Goal: Information Seeking & Learning: Learn about a topic

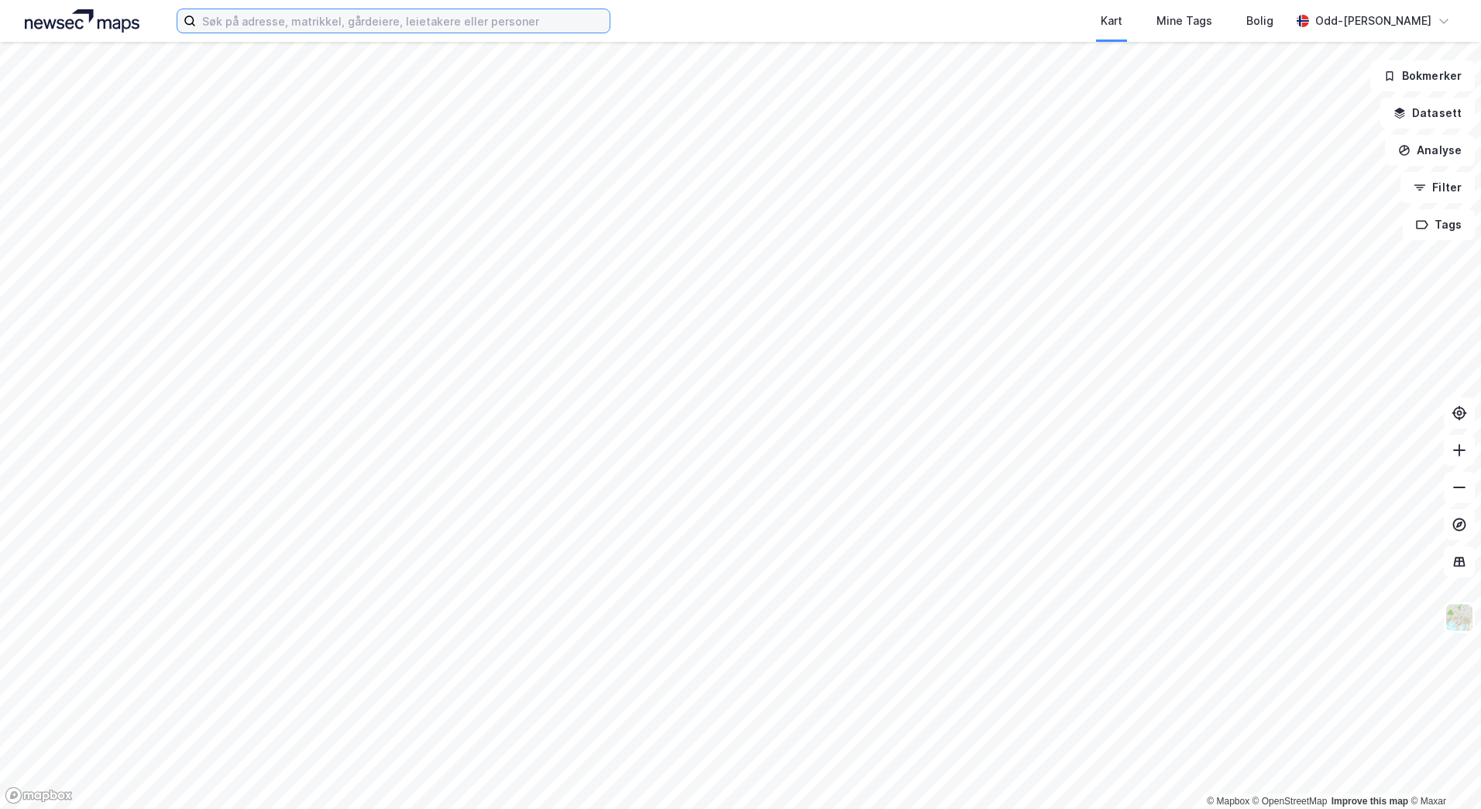
click at [328, 22] on input at bounding box center [403, 20] width 414 height 23
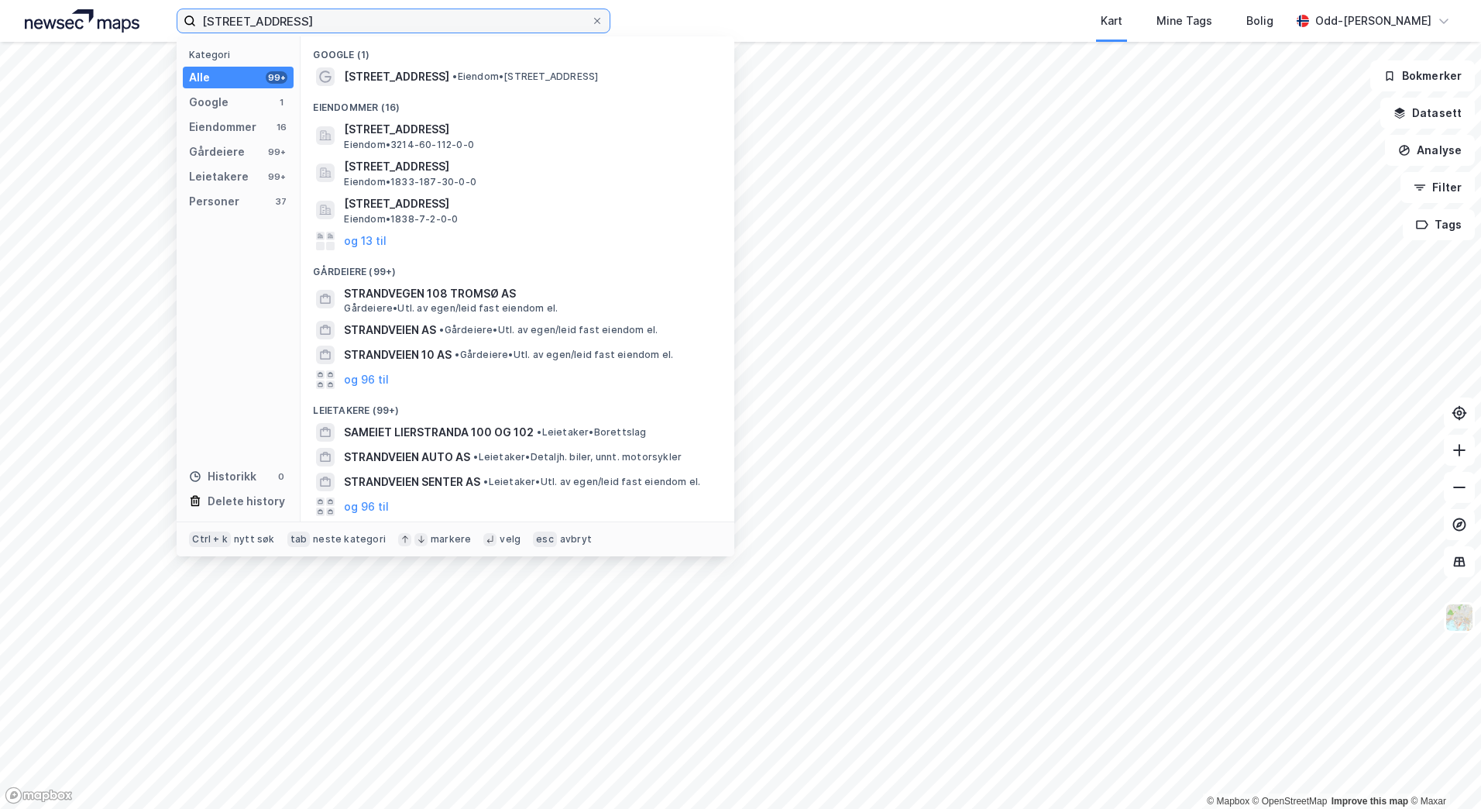
drag, startPoint x: 335, startPoint y: 22, endPoint x: 156, endPoint y: 33, distance: 179.3
click at [156, 33] on div "strandveien 100 Kategori Alle 99+ Google 1 Eiendommer 16 Gårdeiere 99+ Leietake…" at bounding box center [740, 21] width 1481 height 42
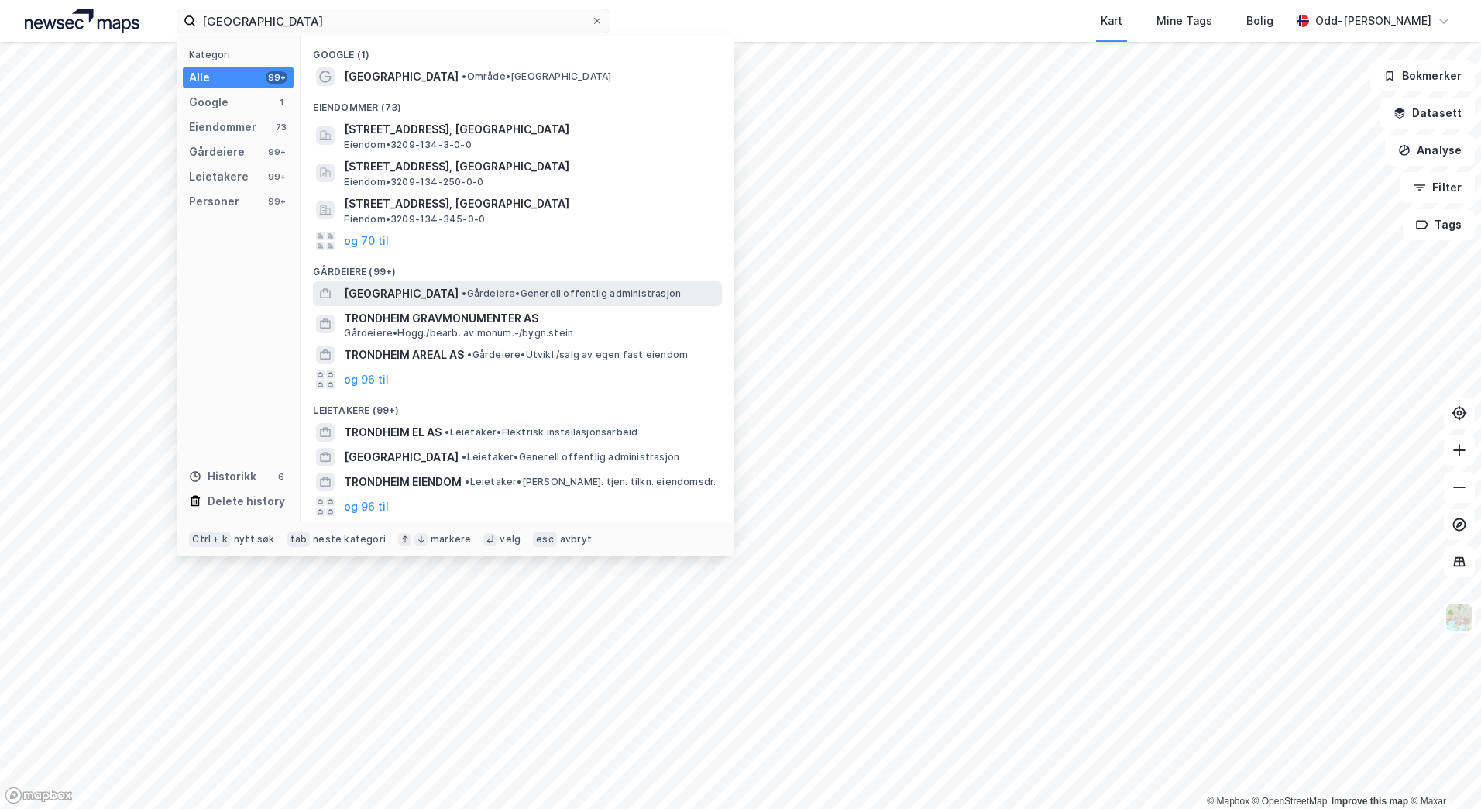
click at [390, 290] on span "[GEOGRAPHIC_DATA]" at bounding box center [401, 293] width 115 height 19
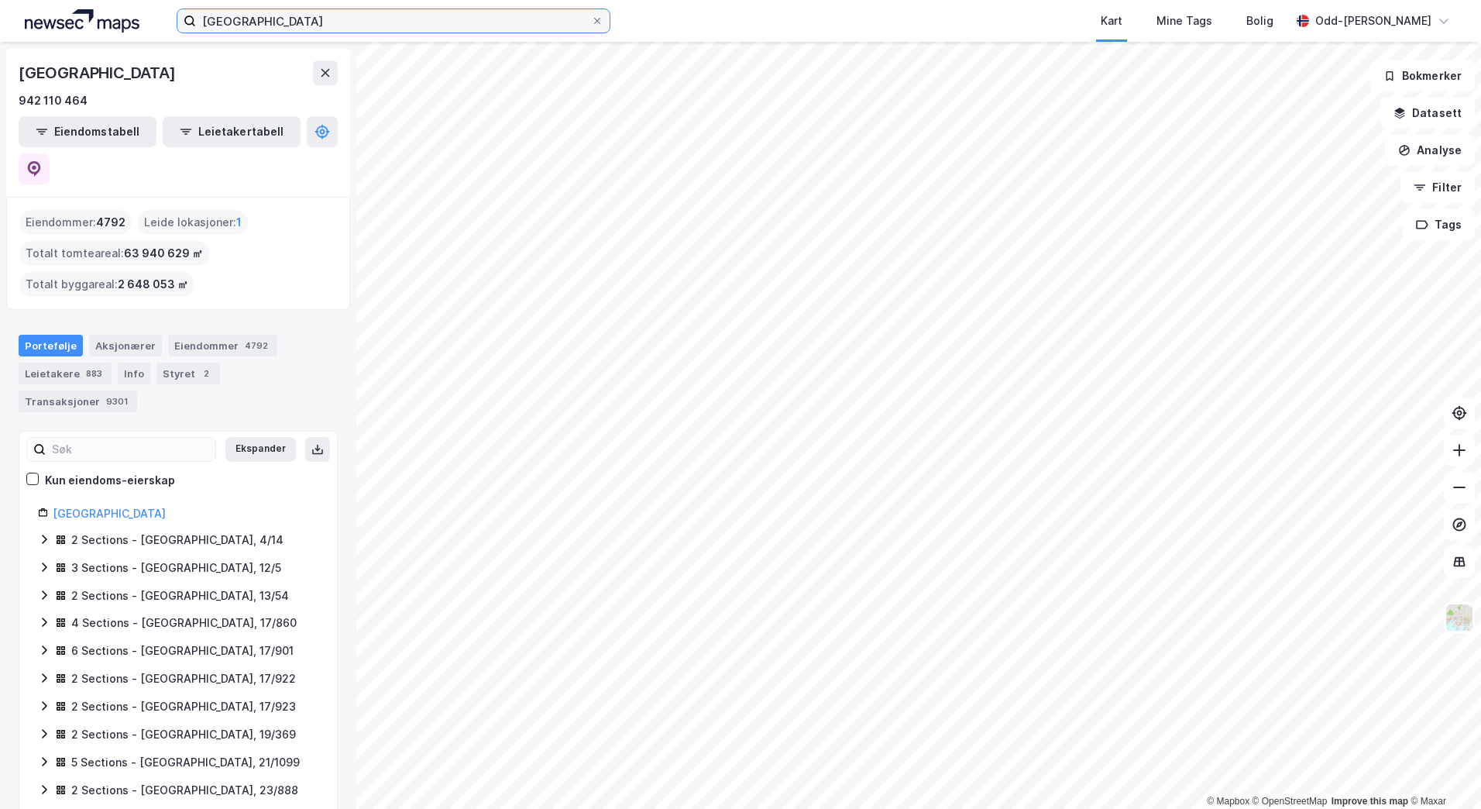
click at [277, 26] on input "[GEOGRAPHIC_DATA]" at bounding box center [393, 20] width 395 height 23
click at [95, 390] on div "Transaksjoner 9301" at bounding box center [78, 401] width 119 height 22
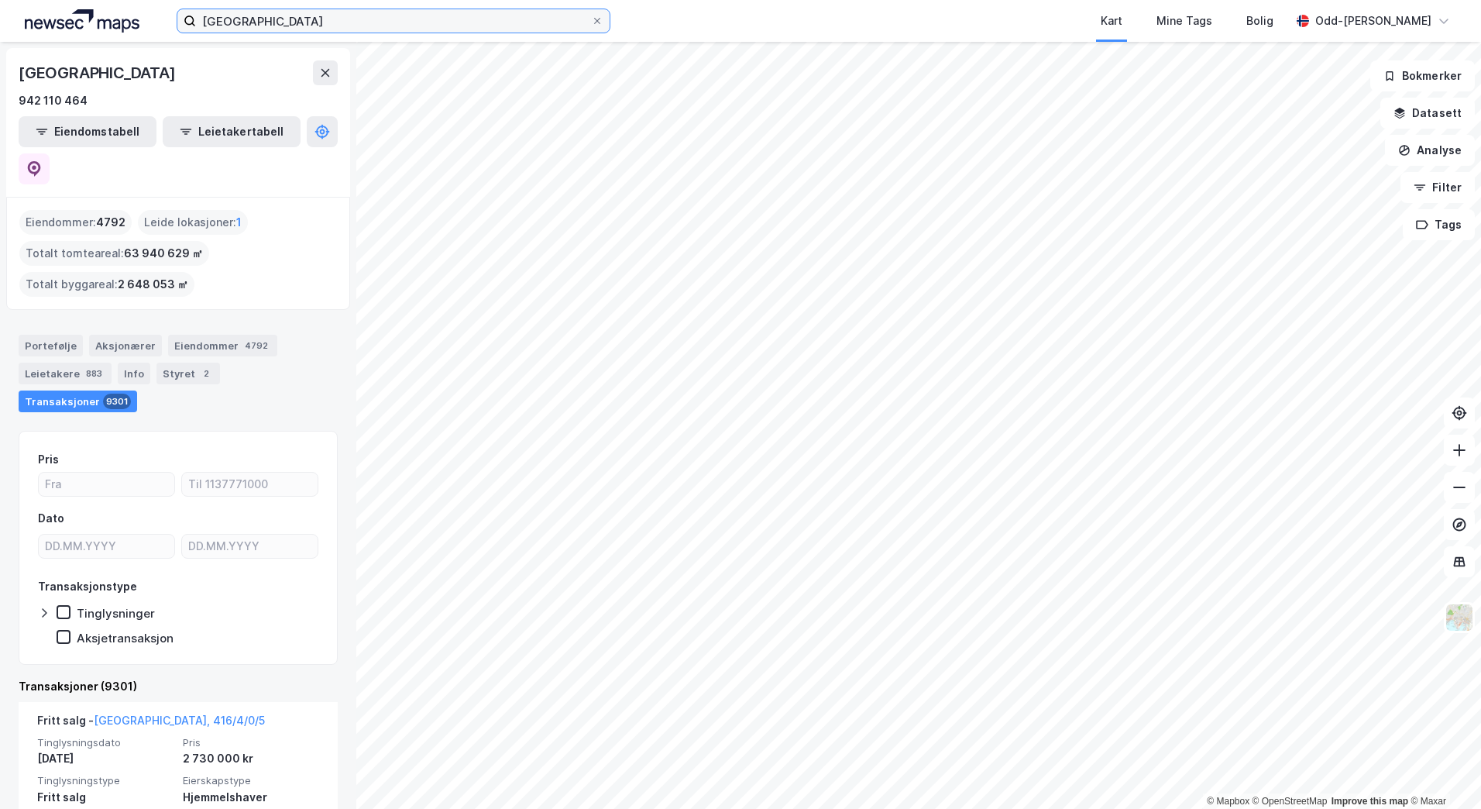
click at [283, 26] on input "[GEOGRAPHIC_DATA]" at bounding box center [393, 20] width 395 height 23
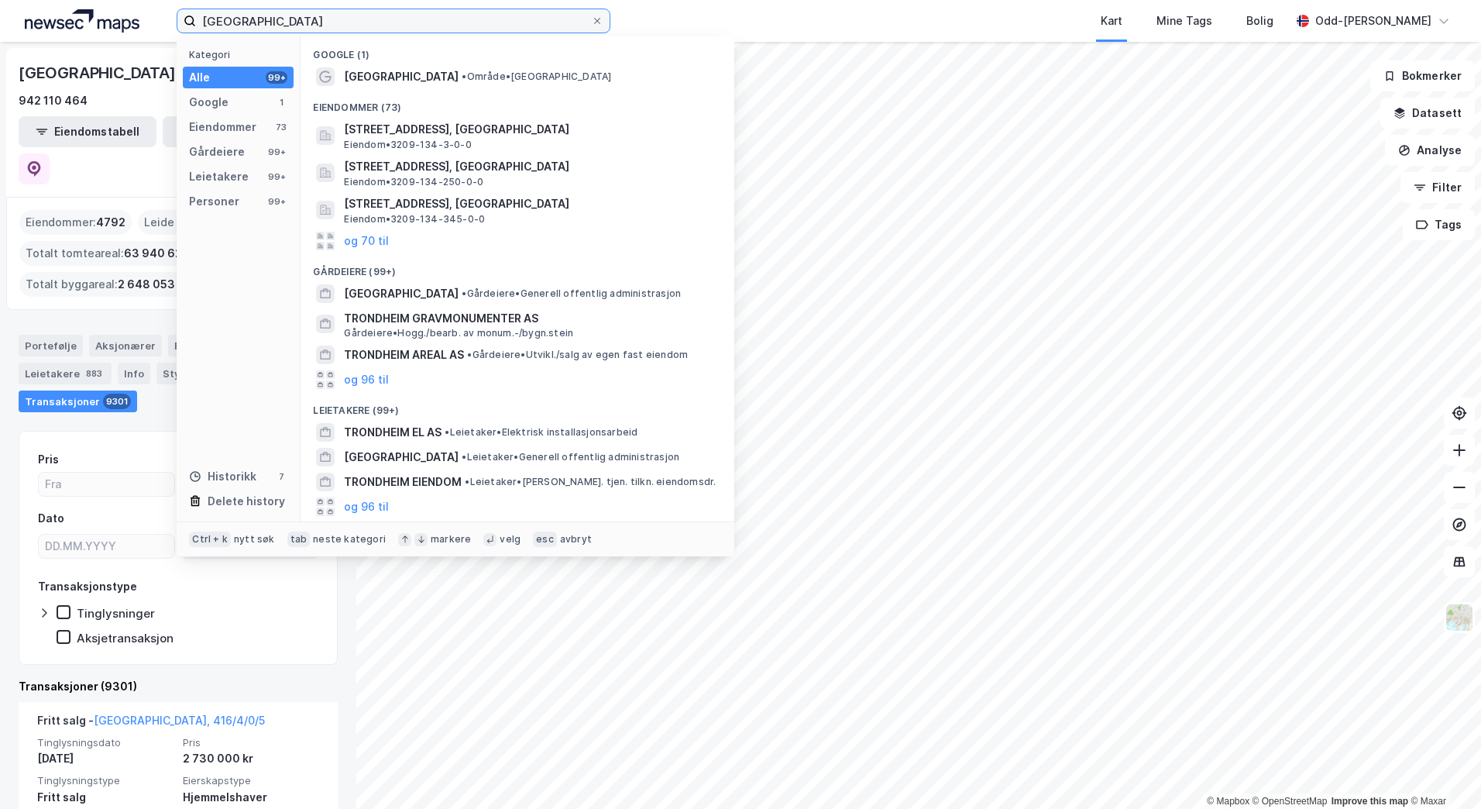
drag, startPoint x: 168, startPoint y: 39, endPoint x: 151, endPoint y: 37, distance: 17.1
click at [151, 37] on div "trondheim Kategori Alle 99+ Google 1 Eiendommer 73 Gårdeiere 99+ Leietakere 99+…" at bounding box center [740, 21] width 1481 height 42
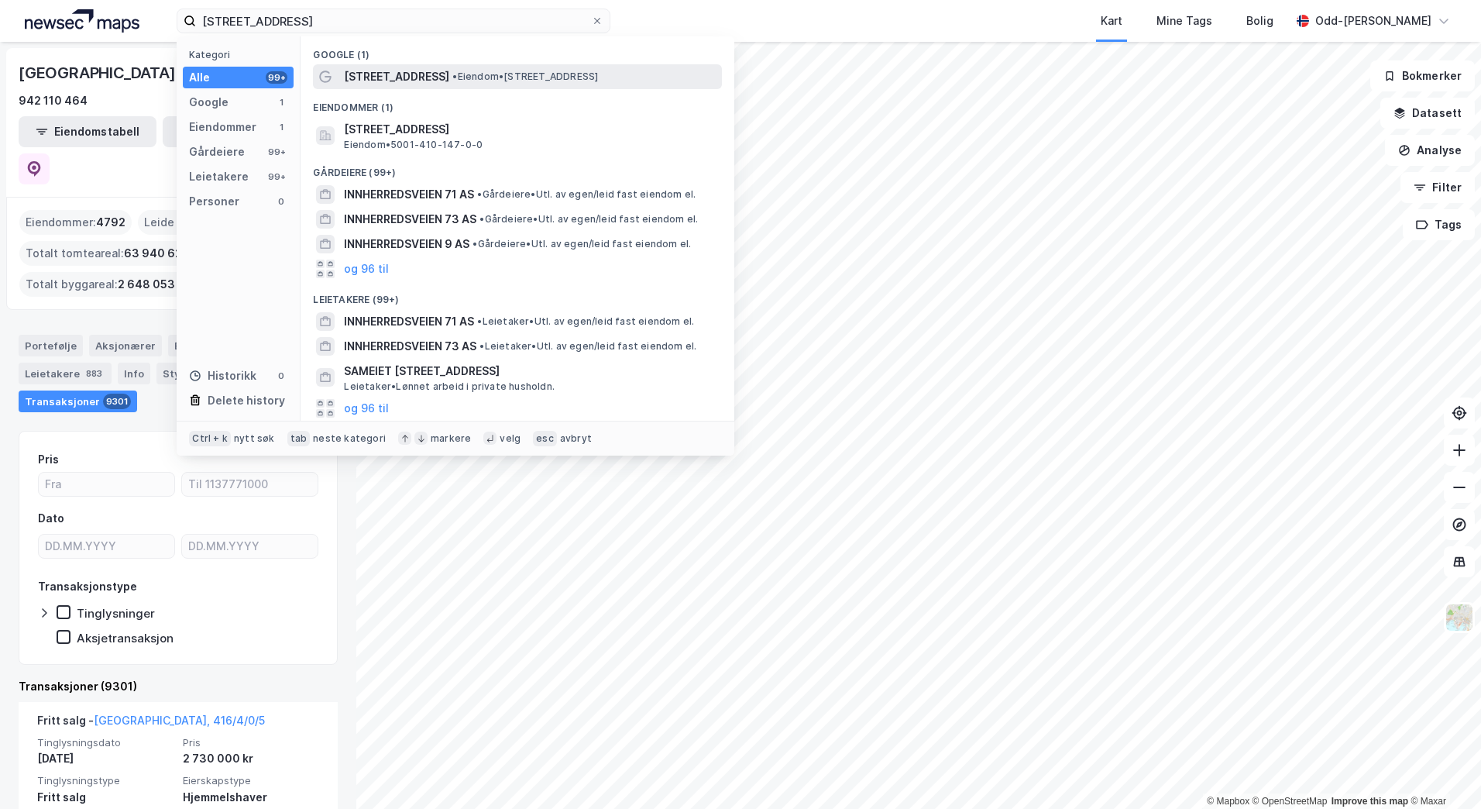
click at [383, 72] on span "[STREET_ADDRESS]" at bounding box center [396, 76] width 105 height 19
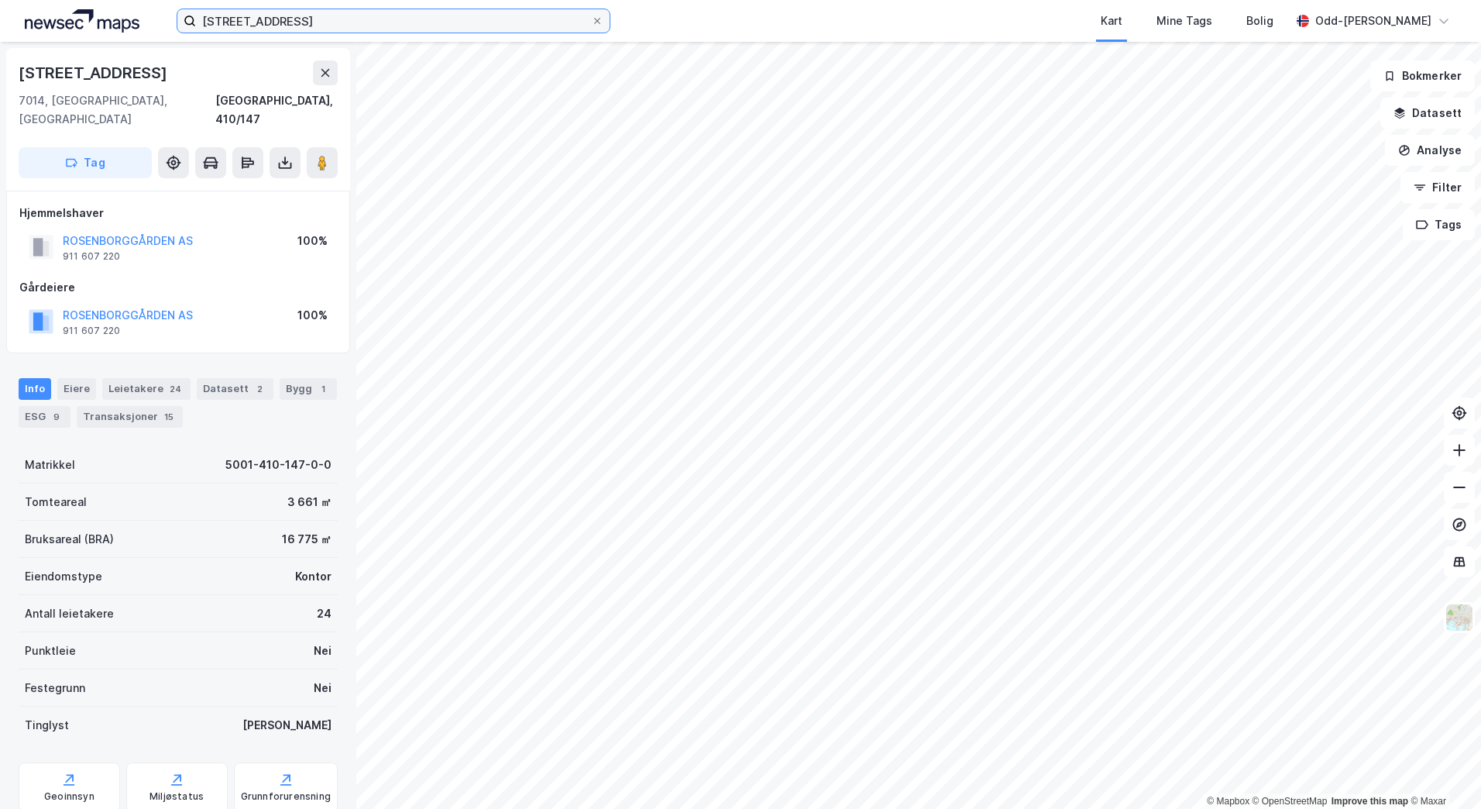
click at [446, 12] on input "[STREET_ADDRESS]" at bounding box center [393, 20] width 395 height 23
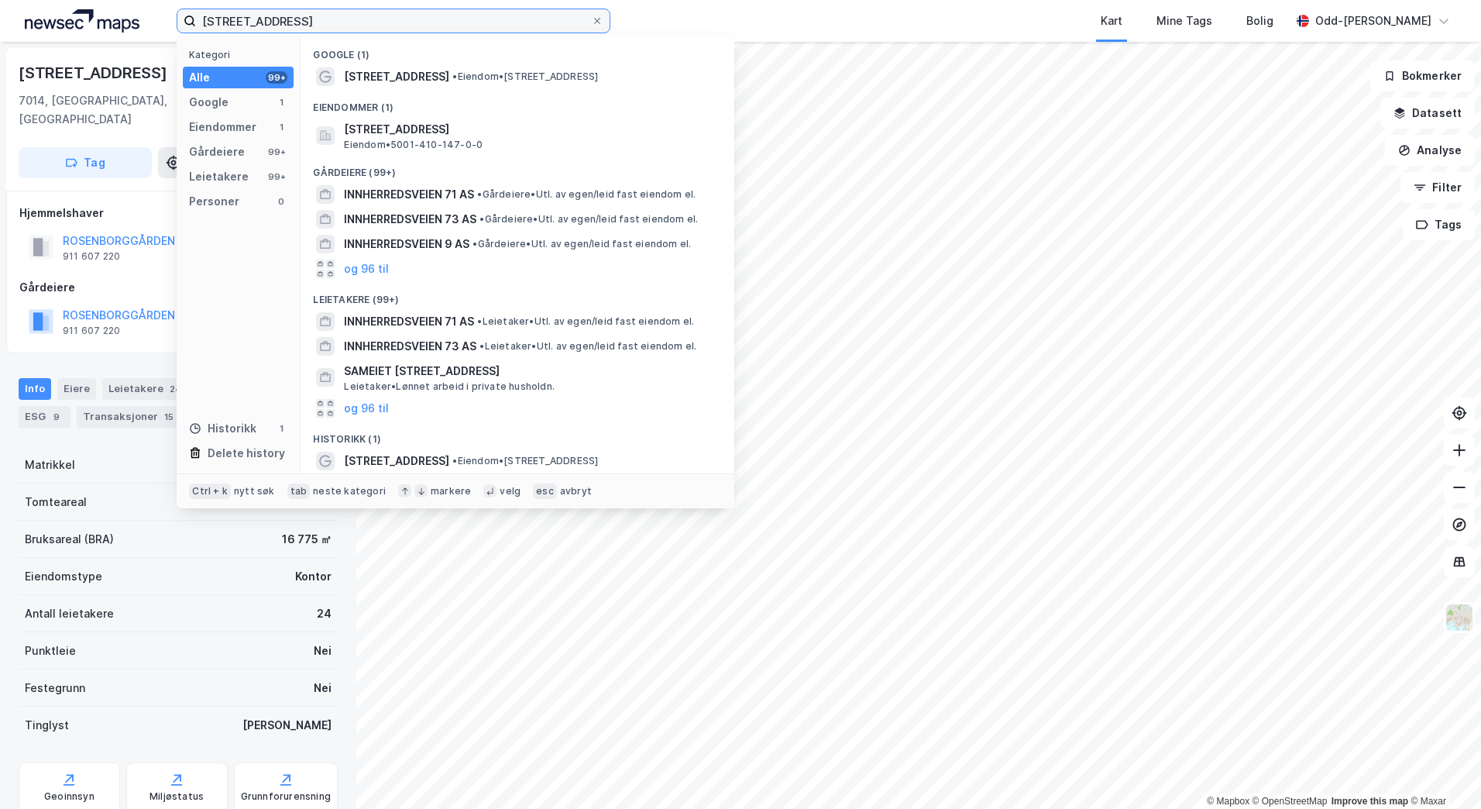
drag, startPoint x: 399, startPoint y: 21, endPoint x: 37, endPoint y: 61, distance: 364.0
click at [37, 61] on div "innherredsveien 7 Kategori Alle 99+ Google 1 Eiendommer 1 Gårdeiere 99+ Leietak…" at bounding box center [740, 404] width 1481 height 809
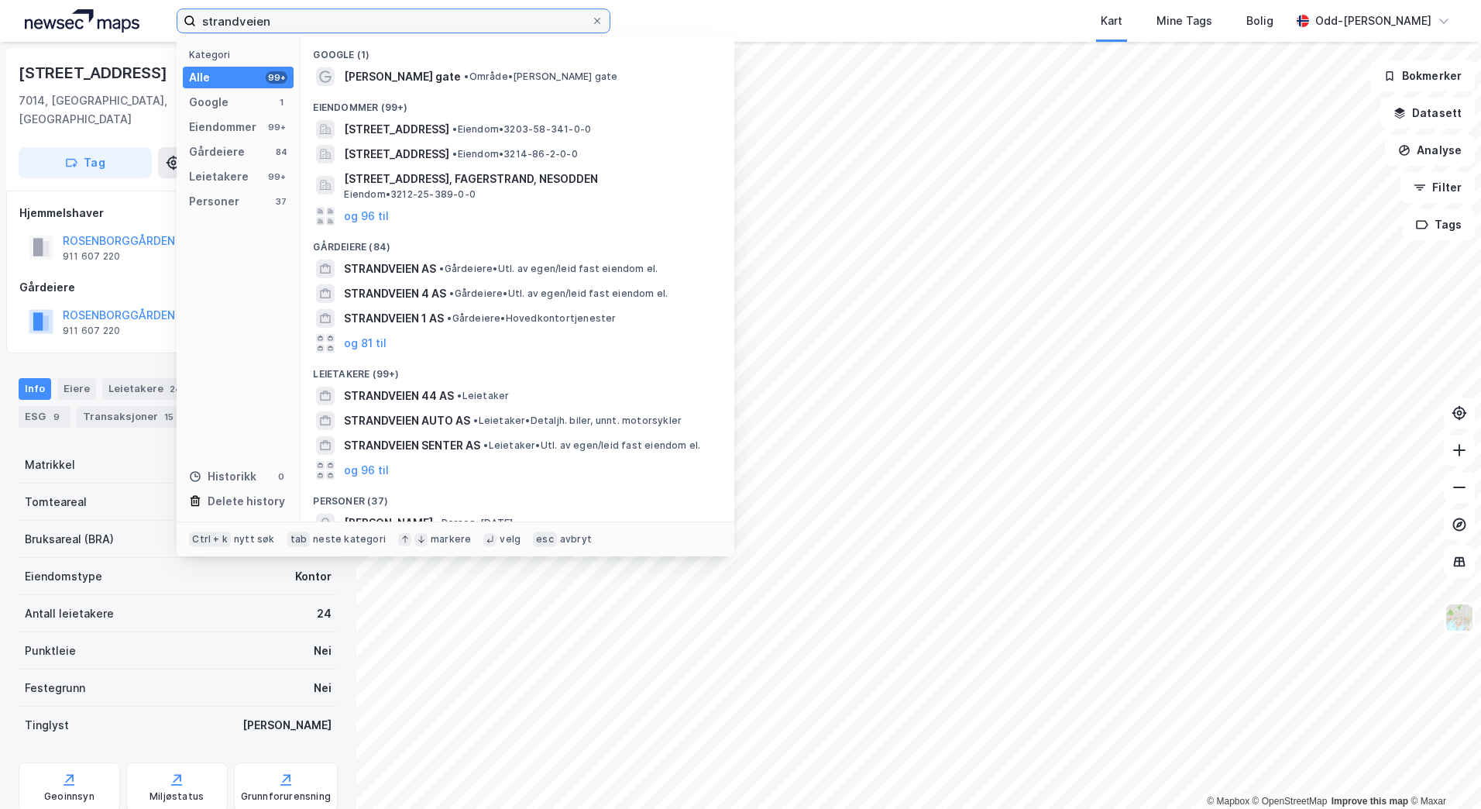
click at [286, 18] on input "strandveien" at bounding box center [393, 20] width 395 height 23
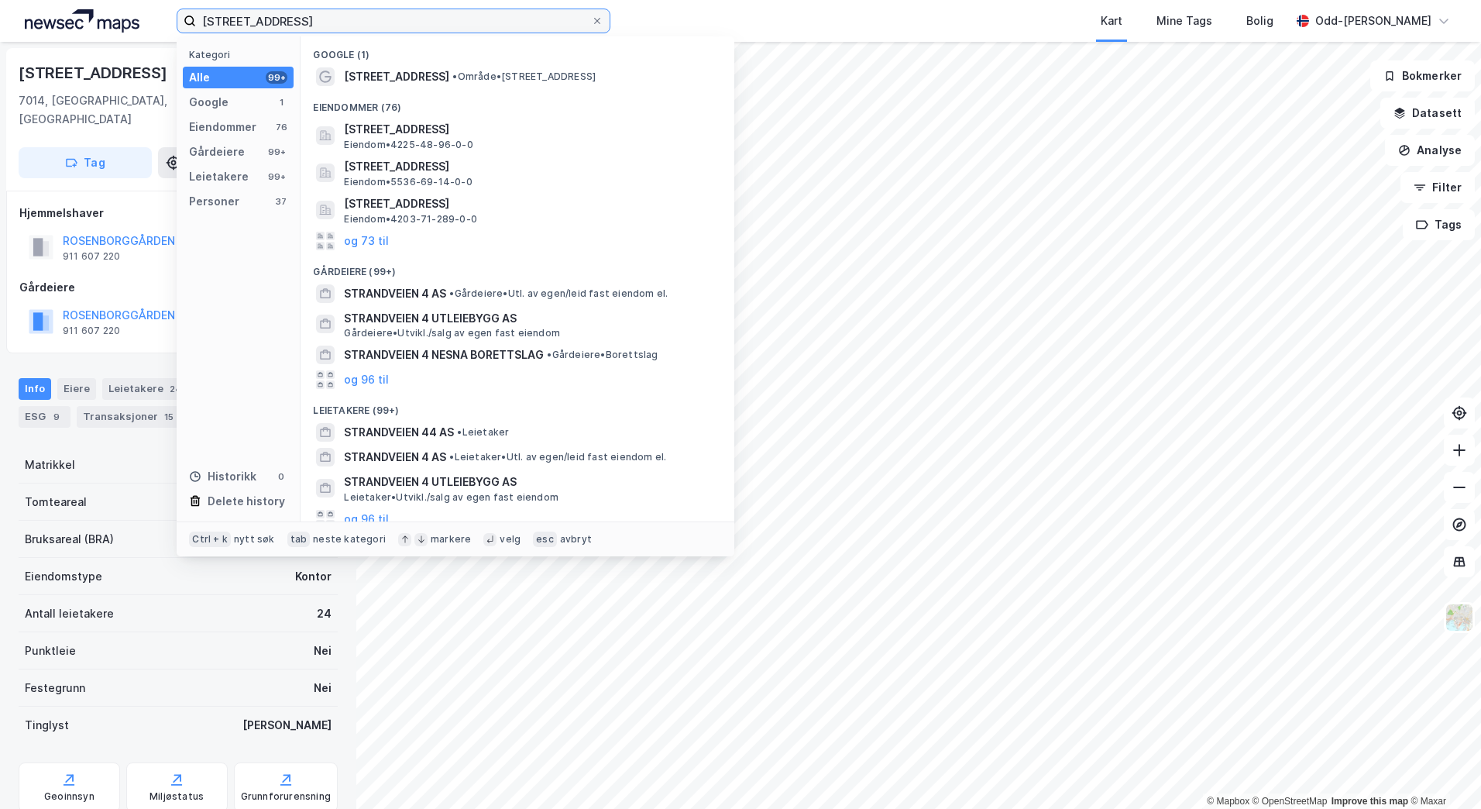
click at [373, 24] on input "[STREET_ADDRESS]" at bounding box center [393, 20] width 395 height 23
drag, startPoint x: 125, startPoint y: 18, endPoint x: 60, endPoint y: 24, distance: 65.4
click at [60, 24] on div "strandveien 4 Kategori Alle 99+ Google 1 Eiendommer 76 Gårdeiere 99+ Leietakere…" at bounding box center [740, 21] width 1481 height 42
paste input "[STREET_ADDRESS]"
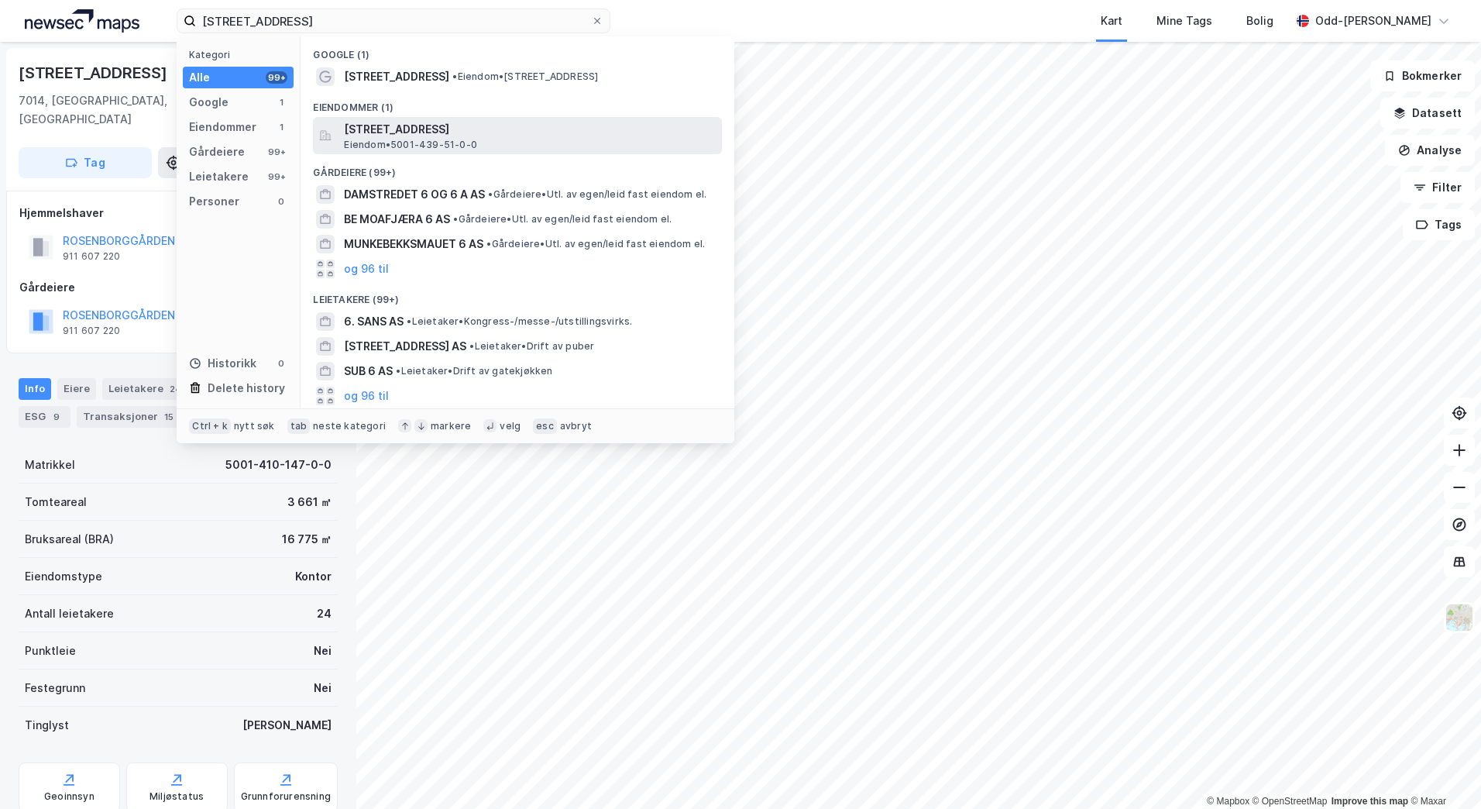
click at [375, 152] on div "Google (1) Transittgata 6 • Eiendom • [STREET_ADDRESS] Eiendommer (1) [STREET_A…" at bounding box center [518, 222] width 434 height 372
drag, startPoint x: 375, startPoint y: 152, endPoint x: 356, endPoint y: 124, distance: 33.9
click at [356, 124] on span "[STREET_ADDRESS]" at bounding box center [530, 129] width 372 height 19
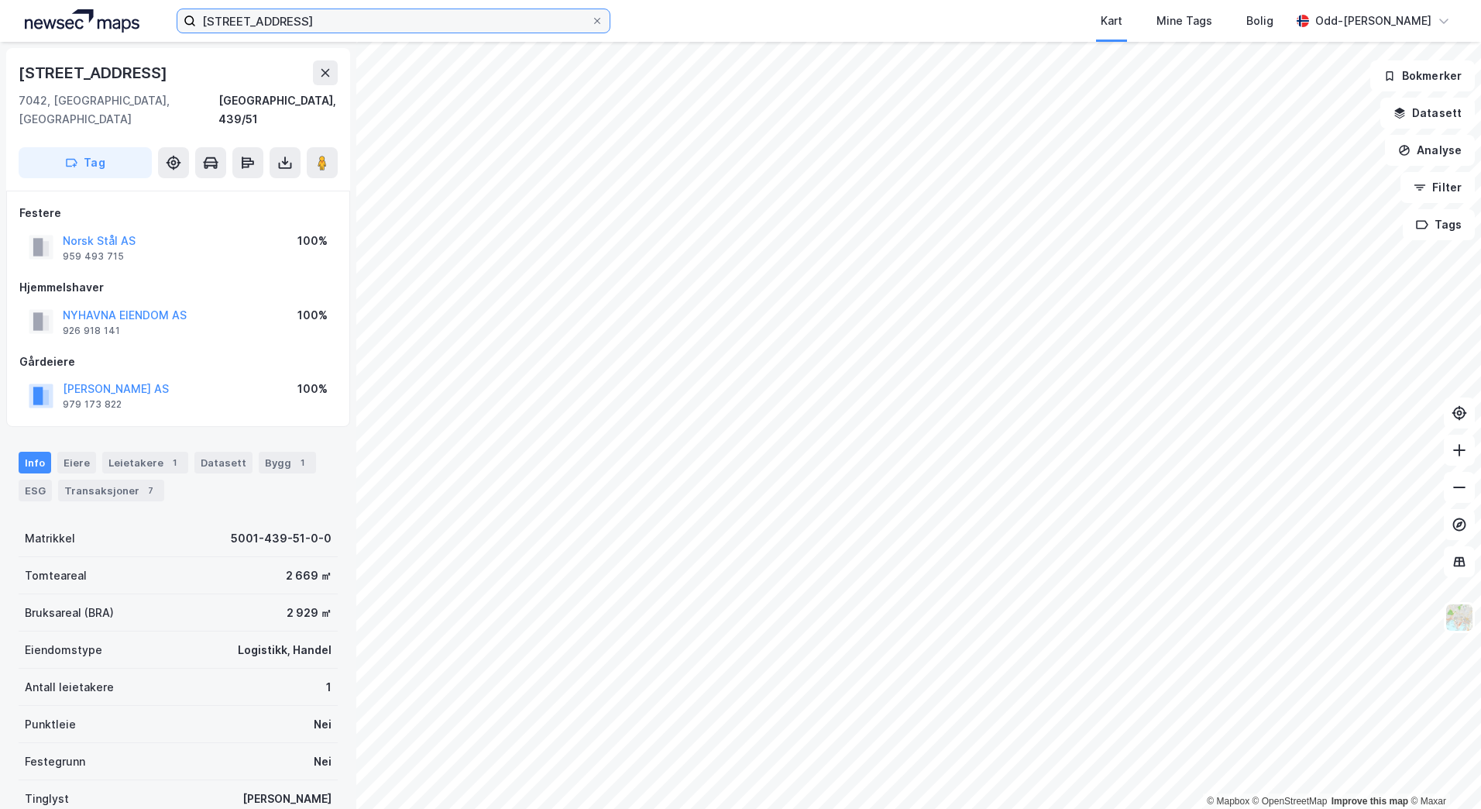
click at [296, 21] on input "[STREET_ADDRESS]" at bounding box center [393, 20] width 395 height 23
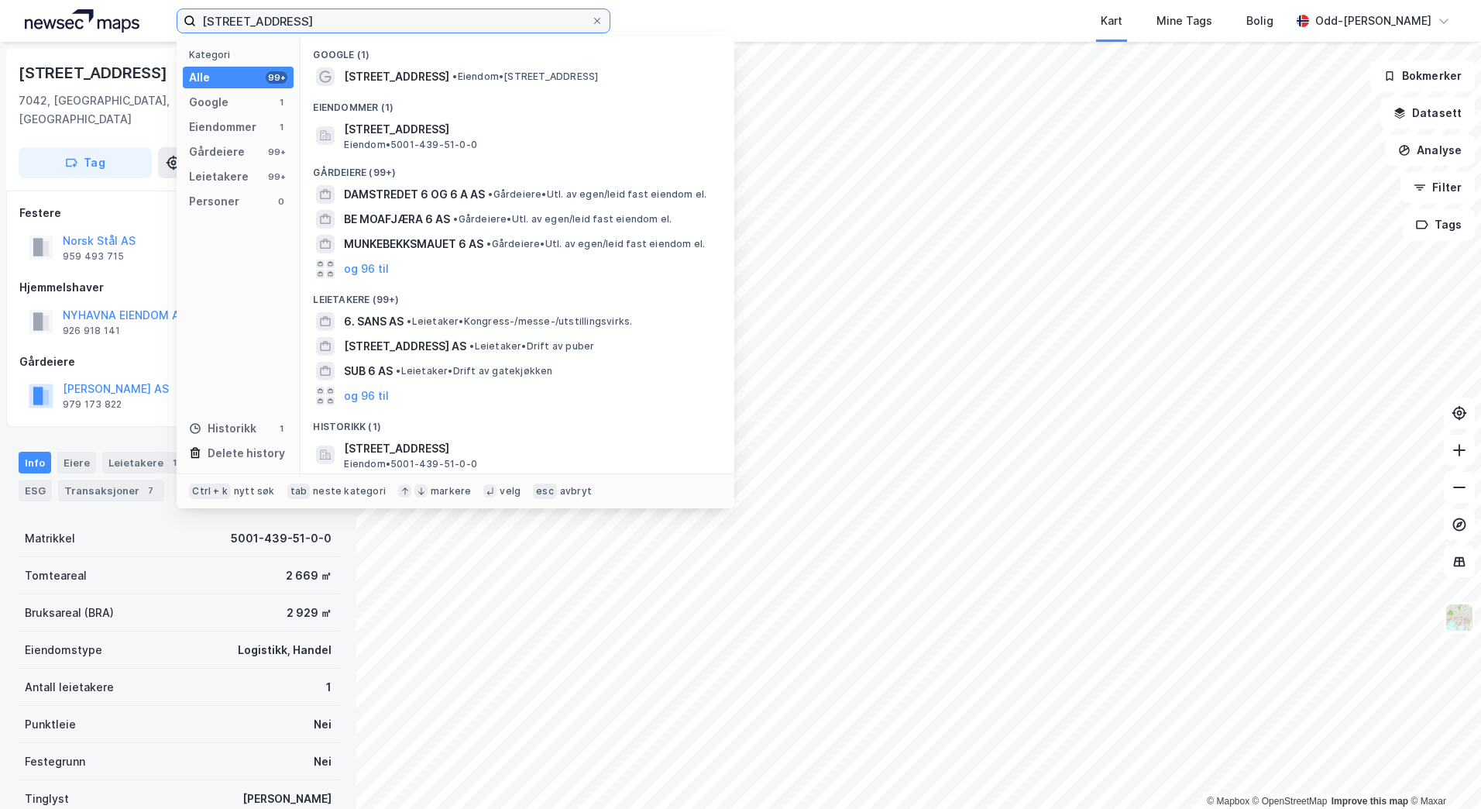
drag, startPoint x: 297, startPoint y: 22, endPoint x: 158, endPoint y: 19, distance: 139.4
click at [158, 19] on div "Transittgata 6 Kategori Alle 99+ Google 1 Eiendommer 1 Gårdeiere 99+ Leietakere…" at bounding box center [740, 21] width 1481 height 42
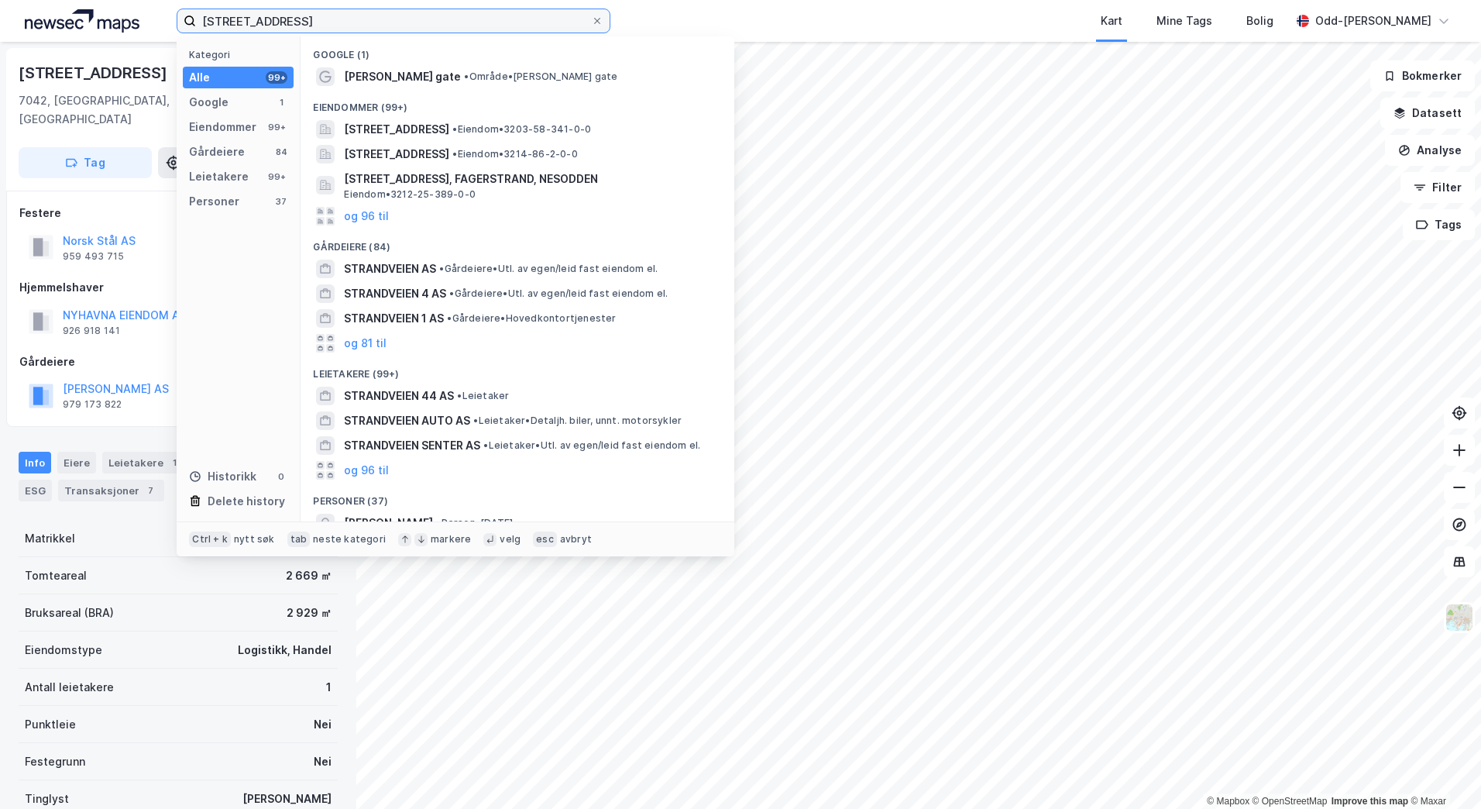
type input "[STREET_ADDRESS]"
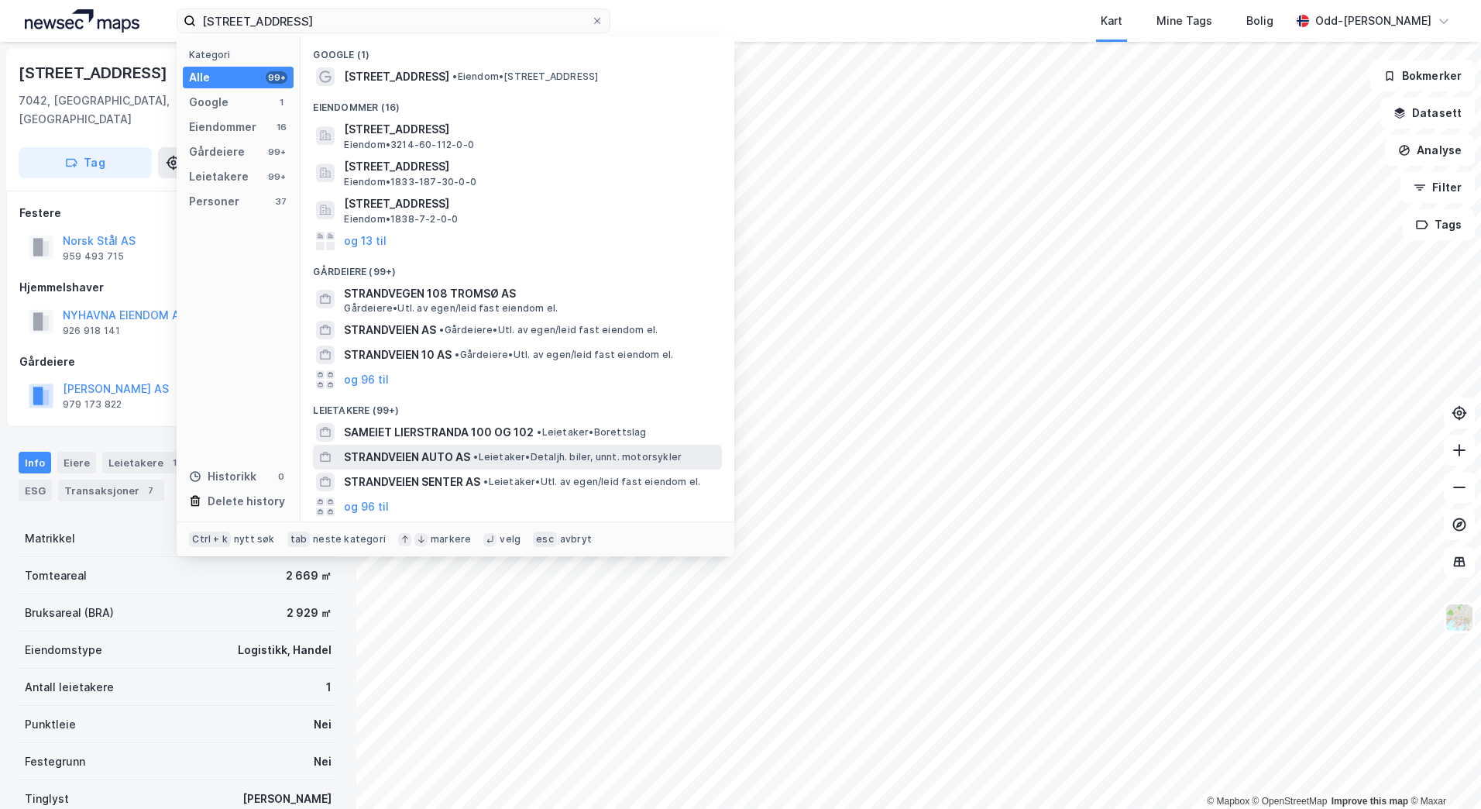
click at [368, 458] on span "STRANDVEIEN AUTO AS" at bounding box center [407, 457] width 126 height 19
